Goal: Task Accomplishment & Management: Manage account settings

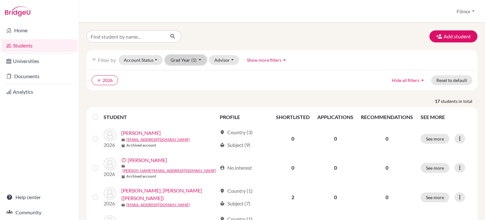
click at [201, 61] on button "Grad Year (1)" at bounding box center [186, 60] width 42 height 10
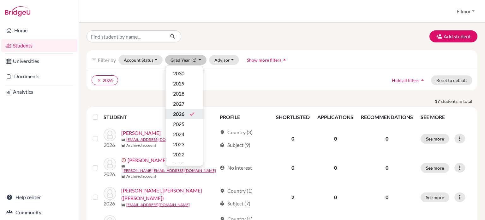
click at [179, 113] on span "2026" at bounding box center [178, 114] width 11 height 8
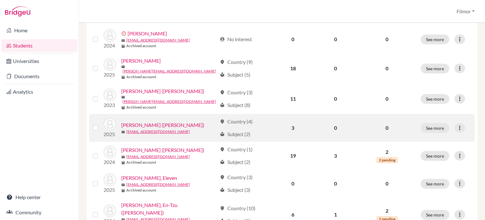
scroll to position [109, 0]
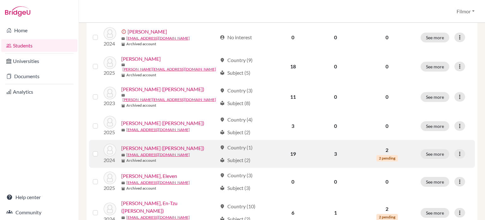
click at [136, 144] on link "Chang, Chih-Ya (Letitia)" at bounding box center [162, 148] width 83 height 8
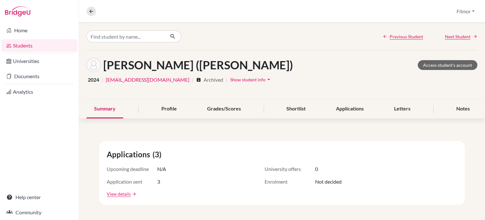
click at [51, 137] on div "Home Students Universities Documents Analytics Help center Community" at bounding box center [39, 121] width 79 height 197
click at [173, 110] on div "Profile" at bounding box center [169, 109] width 31 height 19
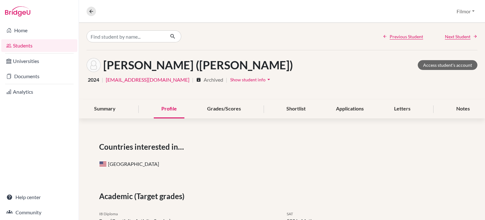
click at [24, 47] on link "Students" at bounding box center [39, 45] width 76 height 13
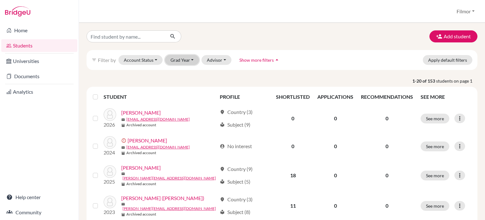
click at [188, 60] on button "Grad Year" at bounding box center [182, 60] width 34 height 10
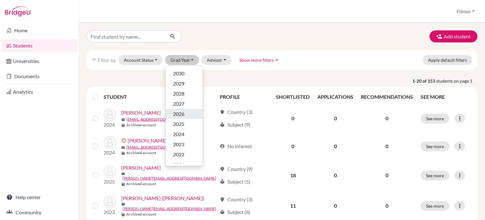
click at [183, 116] on span "2026" at bounding box center [178, 114] width 11 height 8
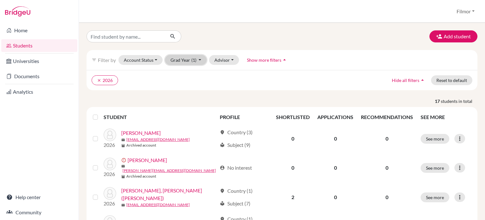
click at [200, 60] on button "Grad Year (1)" at bounding box center [186, 60] width 42 height 10
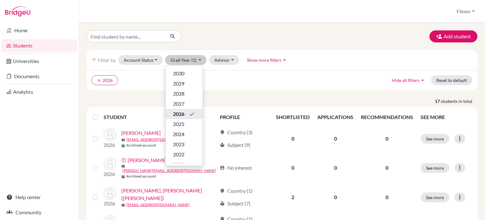
click at [177, 112] on span "2026" at bounding box center [178, 114] width 11 height 8
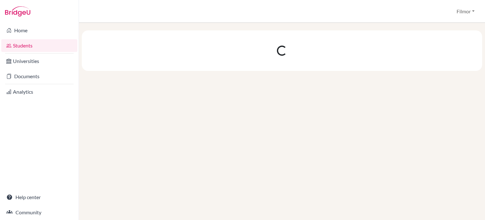
click at [177, 112] on div at bounding box center [282, 121] width 406 height 197
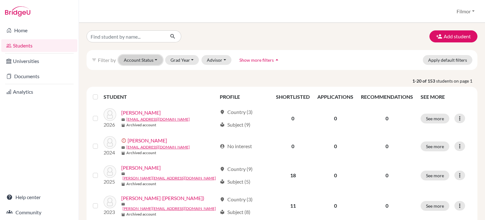
click at [142, 61] on button "Account Status" at bounding box center [140, 60] width 44 height 10
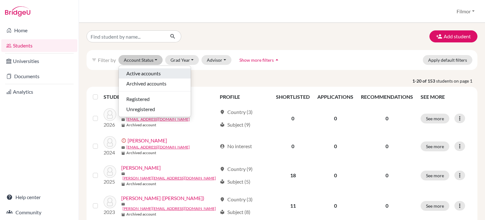
click at [144, 73] on span "Active accounts" at bounding box center [143, 74] width 34 height 8
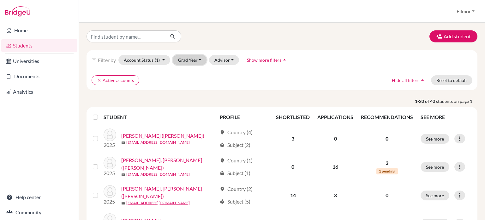
click at [193, 60] on button "Grad Year" at bounding box center [190, 60] width 34 height 10
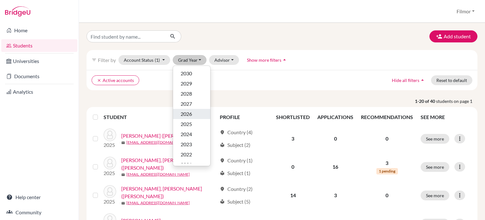
click at [183, 112] on span "2026" at bounding box center [186, 114] width 11 height 8
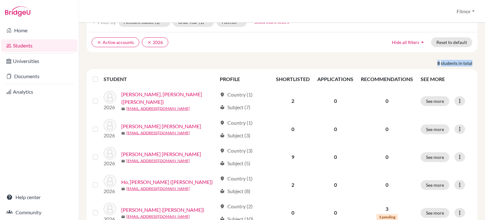
scroll to position [39, 0]
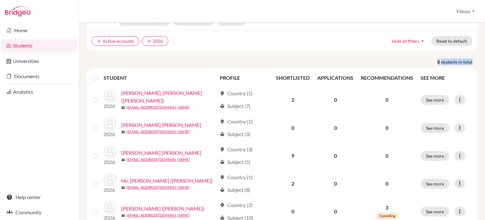
drag, startPoint x: 485, startPoint y: 60, endPoint x: 485, endPoint y: 82, distance: 21.5
click at [485, 82] on div "Add student filter_list Filter by Account Status (1) Active accounts done Archi…" at bounding box center [282, 121] width 406 height 197
click at [350, 43] on ul "clear Active accounts clear 2026" at bounding box center [235, 41] width 286 height 10
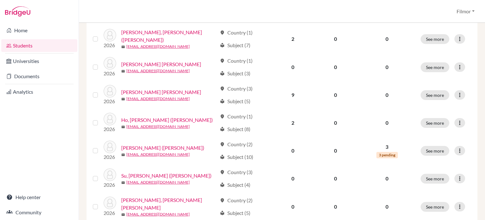
scroll to position [100, 0]
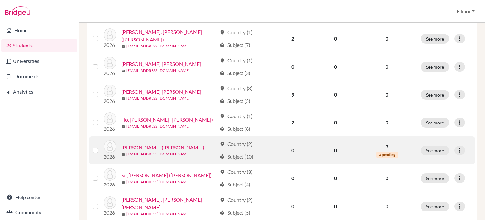
click at [161, 146] on link "Huang, Bing-Hong (Brian)" at bounding box center [162, 147] width 83 height 8
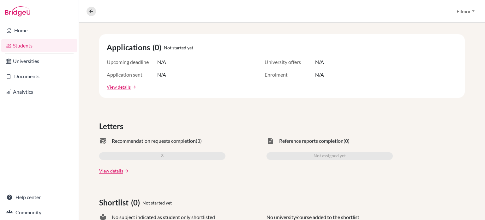
scroll to position [107, 0]
click at [126, 86] on link "View details" at bounding box center [119, 86] width 24 height 7
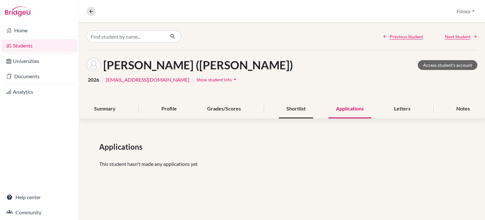
click at [291, 110] on div "Shortlist" at bounding box center [296, 109] width 34 height 19
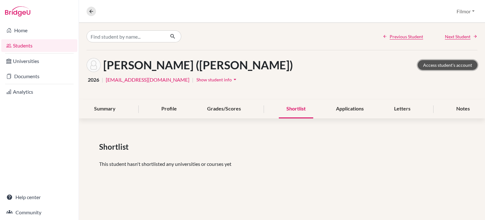
click at [444, 64] on link "Access student's account" at bounding box center [448, 65] width 60 height 10
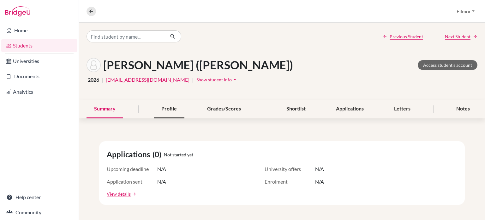
click at [171, 108] on div "Profile" at bounding box center [169, 109] width 31 height 19
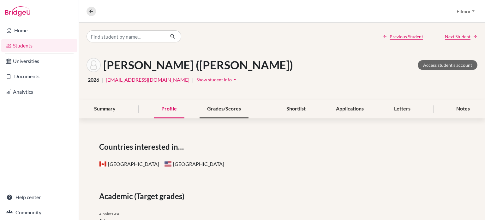
click at [226, 112] on div "Grades/Scores" at bounding box center [224, 109] width 49 height 19
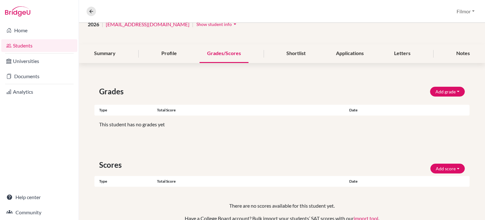
scroll to position [56, 0]
click at [449, 91] on button "Add grade" at bounding box center [447, 91] width 35 height 10
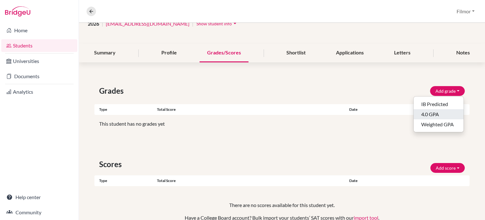
click at [436, 117] on button "4.0 GPA" at bounding box center [439, 114] width 50 height 10
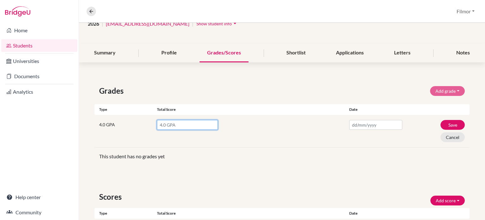
click at [187, 126] on input "number" at bounding box center [187, 125] width 61 height 10
click at [445, 136] on button "Cancel" at bounding box center [453, 137] width 24 height 10
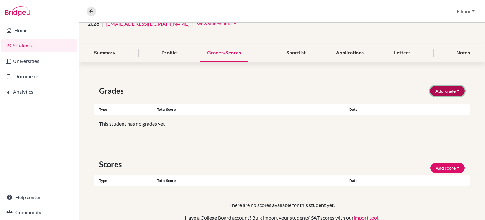
click at [452, 90] on button "Add grade" at bounding box center [447, 91] width 35 height 10
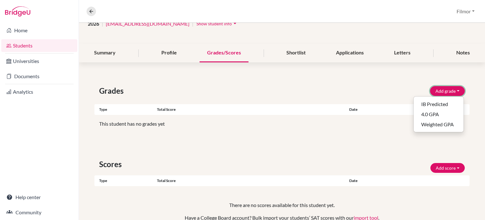
scroll to position [0, 0]
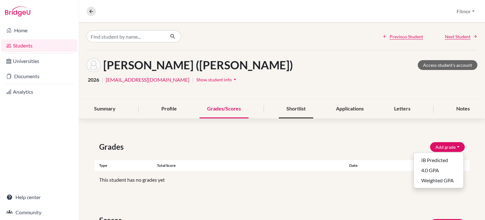
click at [292, 110] on div "Shortlist" at bounding box center [296, 109] width 34 height 19
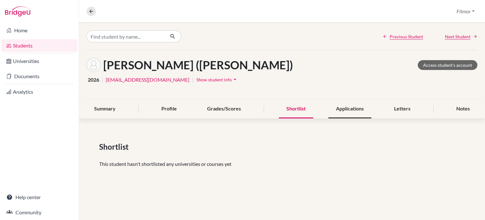
click at [350, 111] on div "Applications" at bounding box center [350, 109] width 43 height 19
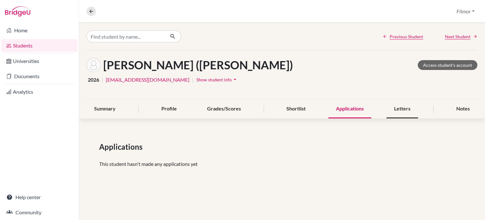
click at [406, 108] on div "Letters" at bounding box center [403, 109] width 32 height 19
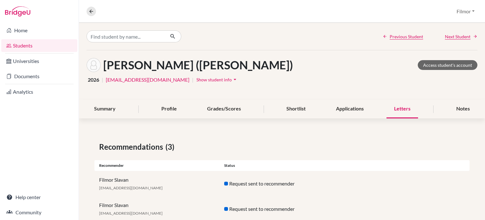
click at [404, 113] on div "Letters" at bounding box center [403, 109] width 32 height 19
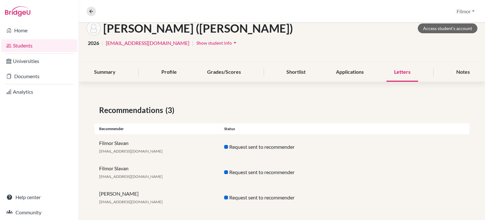
scroll to position [42, 0]
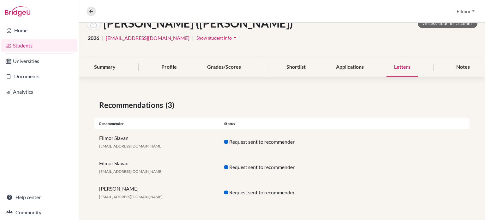
click at [224, 141] on div at bounding box center [226, 142] width 4 height 4
click at [168, 69] on div "Profile" at bounding box center [169, 67] width 31 height 19
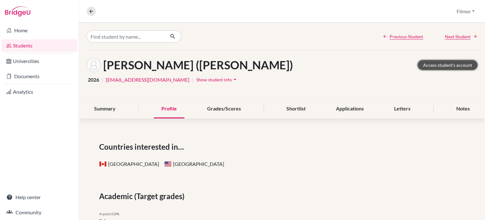
click at [447, 63] on link "Access student's account" at bounding box center [448, 65] width 60 height 10
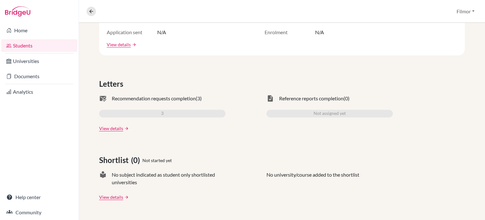
scroll to position [150, 0]
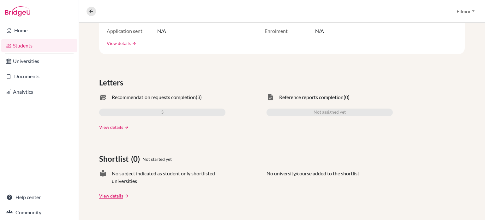
click at [109, 126] on link "View details" at bounding box center [111, 127] width 24 height 7
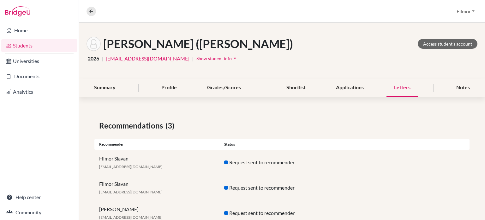
scroll to position [42, 0]
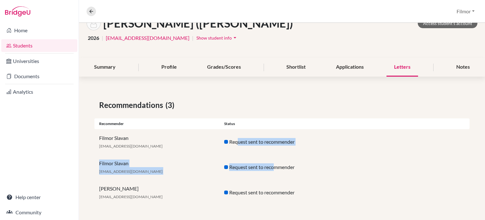
drag, startPoint x: 272, startPoint y: 168, endPoint x: 238, endPoint y: 140, distance: 44.2
click at [238, 140] on div "Recommendations (3) Recommender Status Filmor Slavan [EMAIL_ADDRESS][DOMAIN_NAM…" at bounding box center [282, 152] width 406 height 136
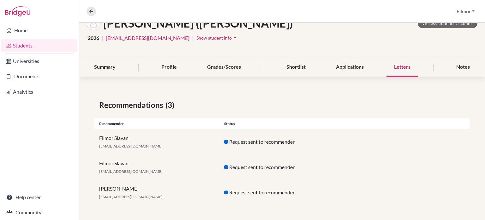
click at [132, 143] on div "Filmor Slavan [EMAIL_ADDRESS][DOMAIN_NAME]" at bounding box center [156, 141] width 125 height 15
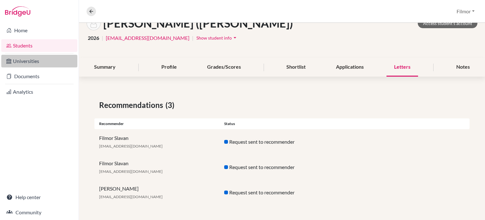
click at [32, 63] on link "Universities" at bounding box center [39, 61] width 76 height 13
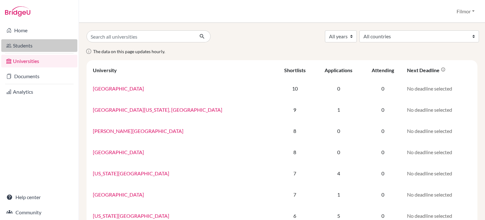
click at [24, 46] on link "Students" at bounding box center [39, 45] width 76 height 13
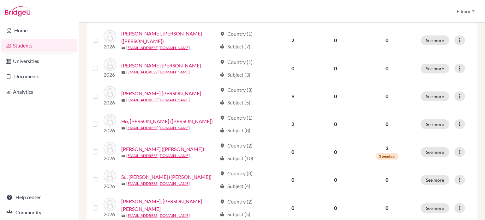
scroll to position [105, 0]
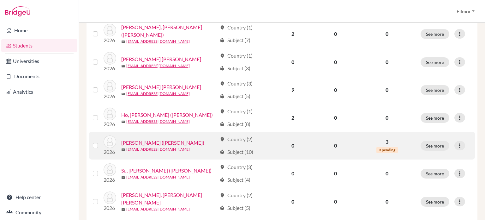
click at [136, 150] on link "[EMAIL_ADDRESS][DOMAIN_NAME]" at bounding box center [158, 149] width 64 height 6
click at [141, 149] on link "[EMAIL_ADDRESS][DOMAIN_NAME]" at bounding box center [158, 149] width 64 height 6
